Goal: Find contact information: Find contact information

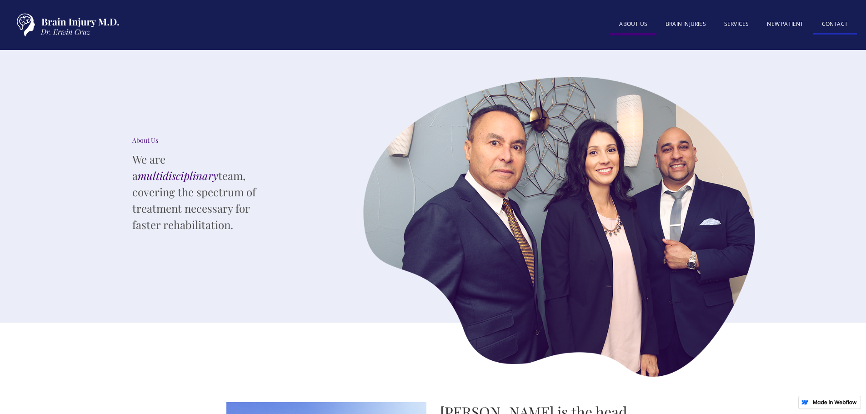
click at [826, 21] on link "Contact" at bounding box center [835, 25] width 44 height 20
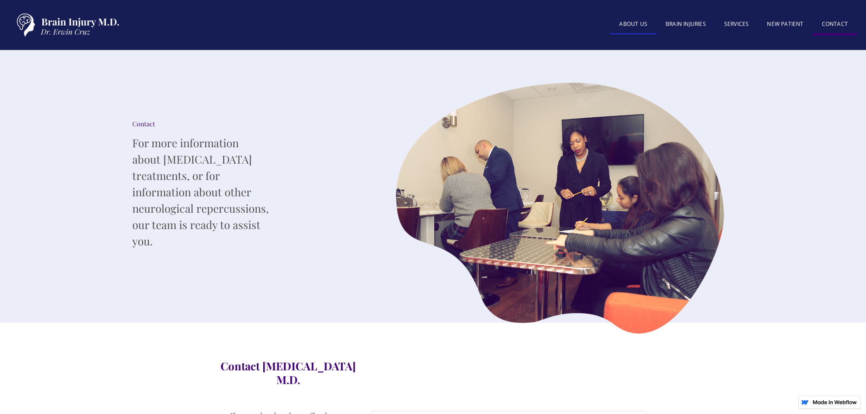
click at [641, 29] on link "About US" at bounding box center [633, 25] width 46 height 20
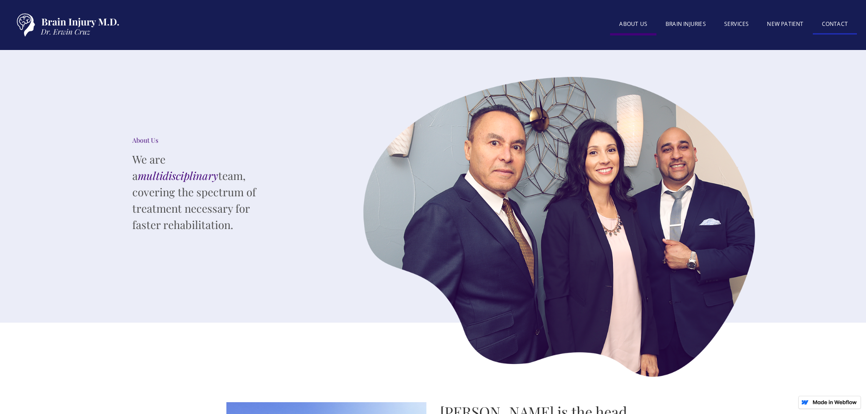
click at [821, 19] on link "Contact" at bounding box center [835, 25] width 44 height 20
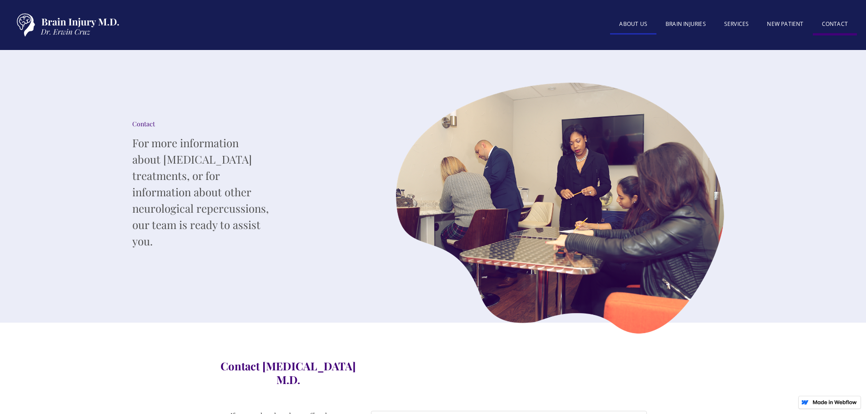
click at [639, 24] on link "About US" at bounding box center [633, 25] width 46 height 20
